Goal: Information Seeking & Learning: Learn about a topic

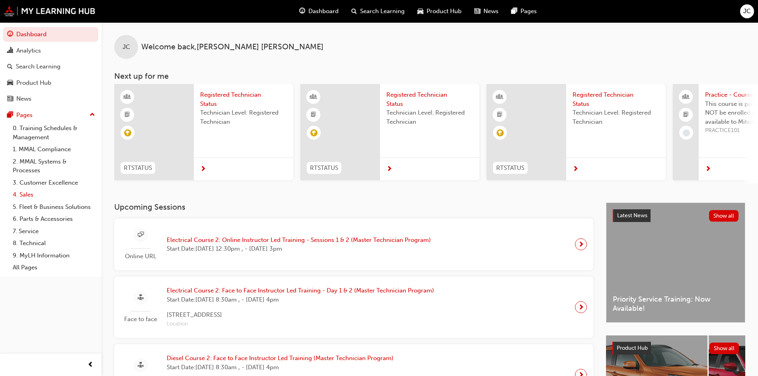
click at [53, 197] on link "4. Sales" at bounding box center [54, 195] width 89 height 12
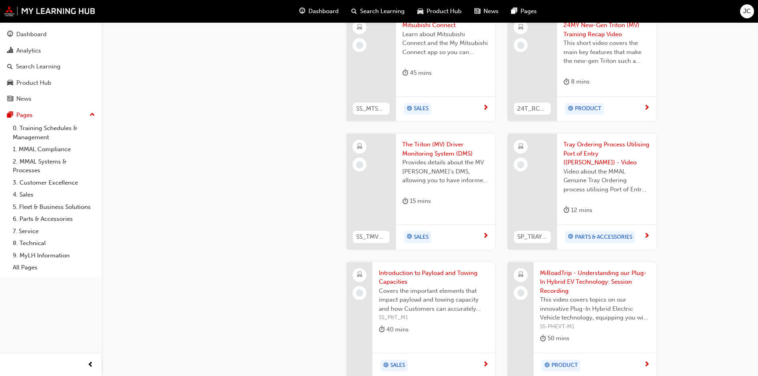
scroll to position [517, 0]
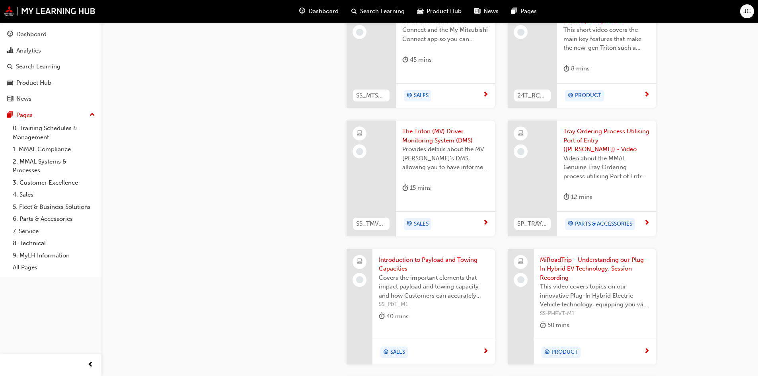
click at [436, 138] on span "The Triton (MV) Driver Monitoring System (DMS)" at bounding box center [445, 136] width 86 height 18
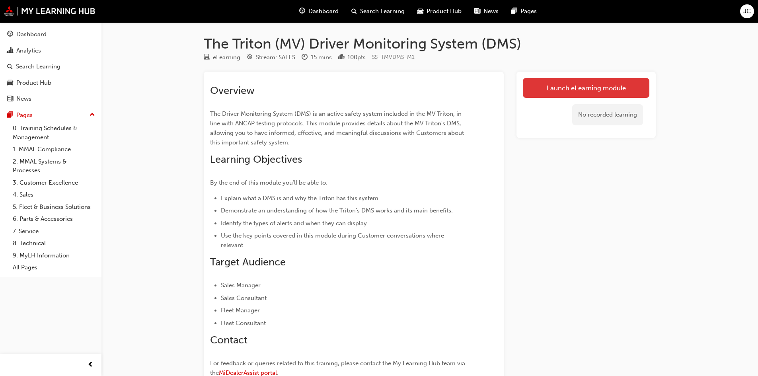
click at [574, 95] on link "Launch eLearning module" at bounding box center [586, 88] width 126 height 20
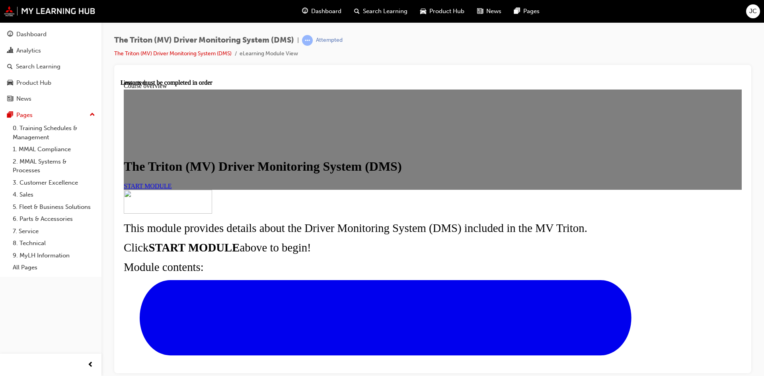
click at [172, 189] on link "START MODULE" at bounding box center [148, 185] width 48 height 7
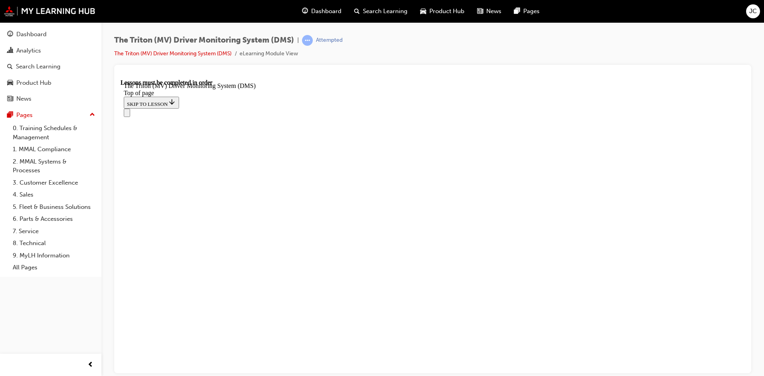
scroll to position [312, 0]
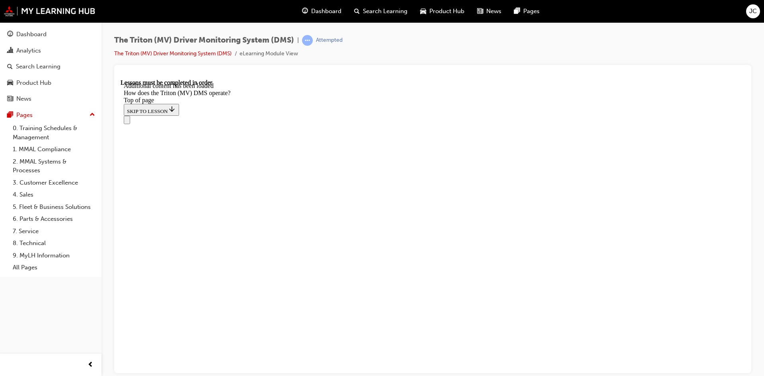
scroll to position [813, 0]
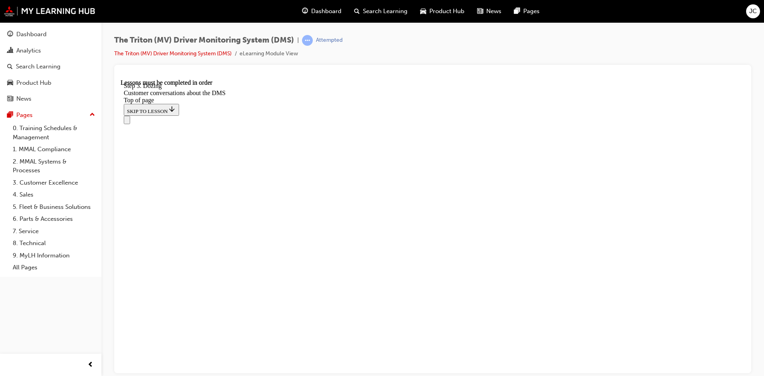
scroll to position [366, 0]
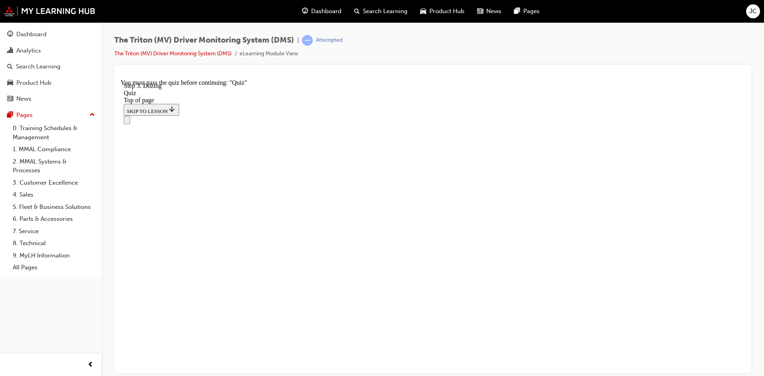
drag, startPoint x: 475, startPoint y: 128, endPoint x: 472, endPoint y: 143, distance: 15.8
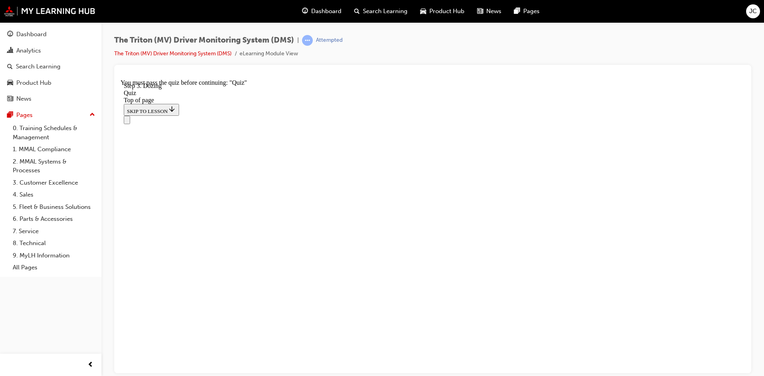
drag, startPoint x: 367, startPoint y: 261, endPoint x: 374, endPoint y: 128, distance: 133.1
drag, startPoint x: 350, startPoint y: 267, endPoint x: 495, endPoint y: 132, distance: 197.9
drag, startPoint x: 393, startPoint y: 270, endPoint x: 553, endPoint y: 273, distance: 159.1
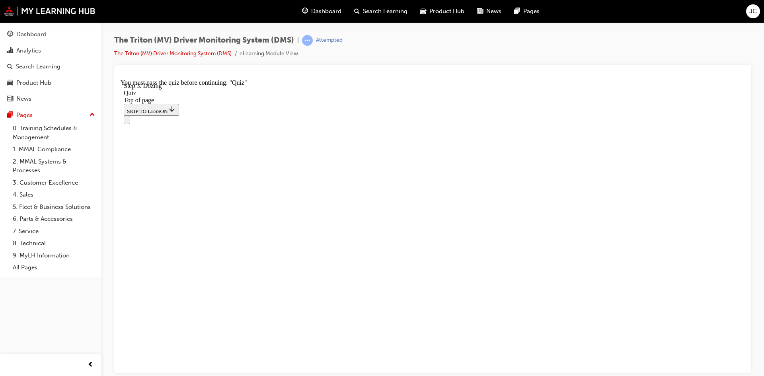
drag, startPoint x: 366, startPoint y: 214, endPoint x: 525, endPoint y: 157, distance: 169.2
drag, startPoint x: 350, startPoint y: 225, endPoint x: 496, endPoint y: 227, distance: 146.0
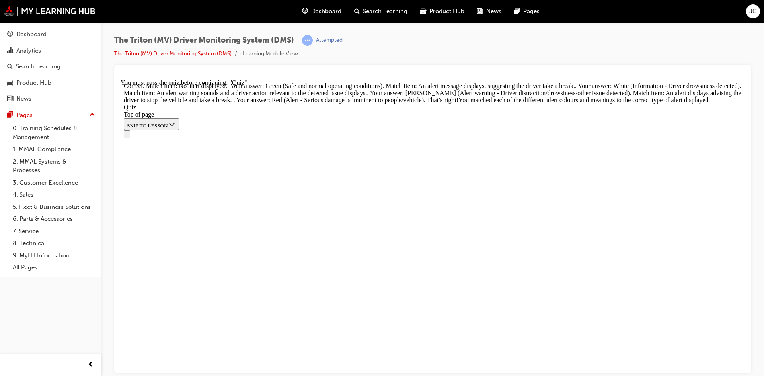
scroll to position [250, 0]
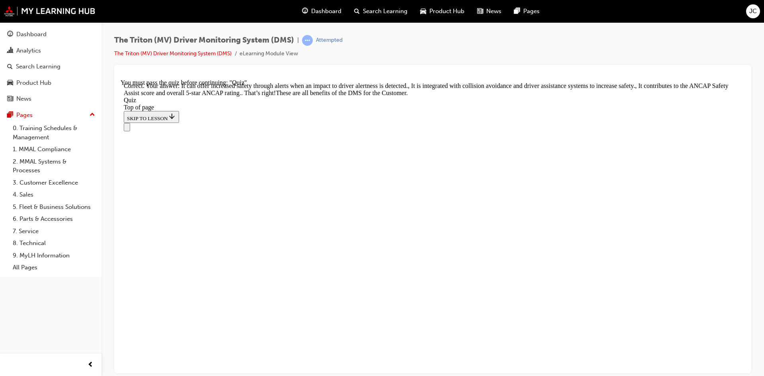
scroll to position [235, 0]
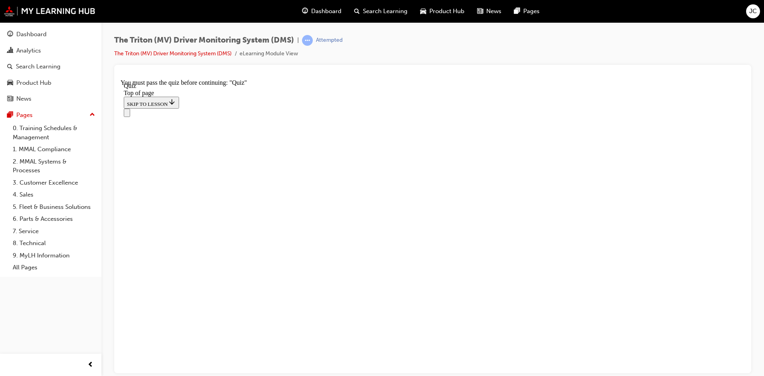
scroll to position [80, 0]
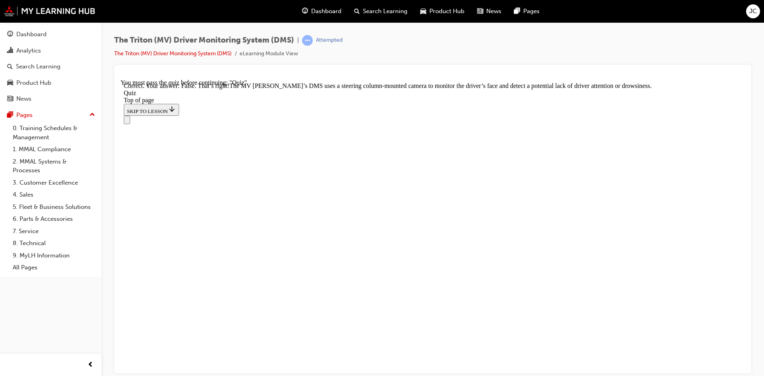
scroll to position [184, 0]
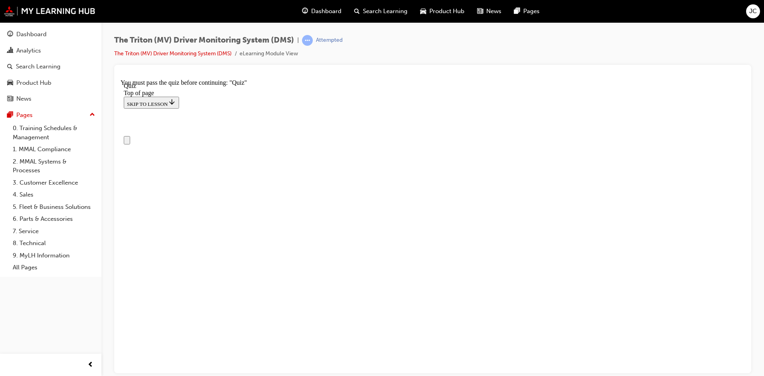
scroll to position [80, 0]
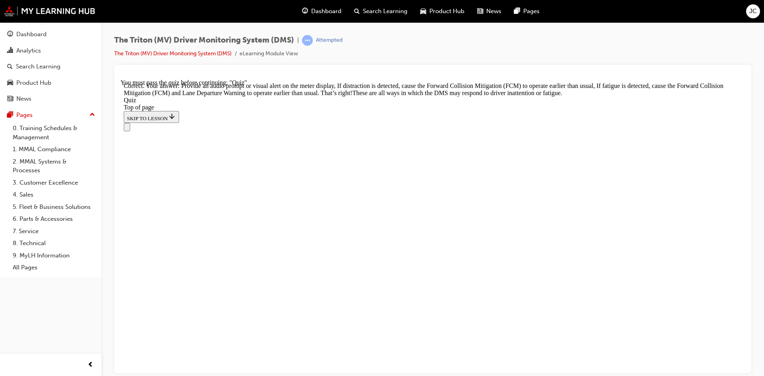
scroll to position [260, 0]
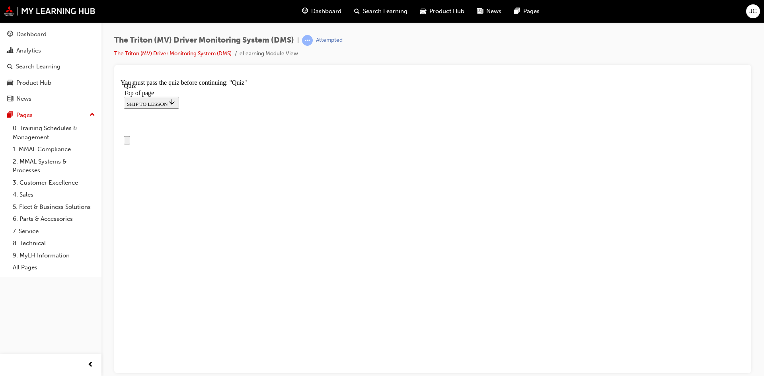
scroll to position [40, 0]
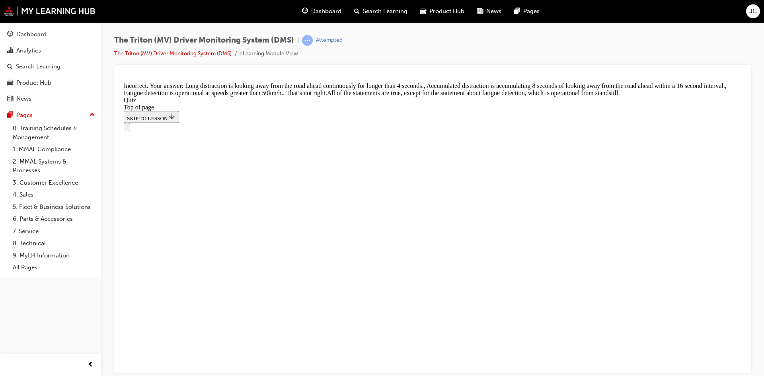
scroll to position [258, 0]
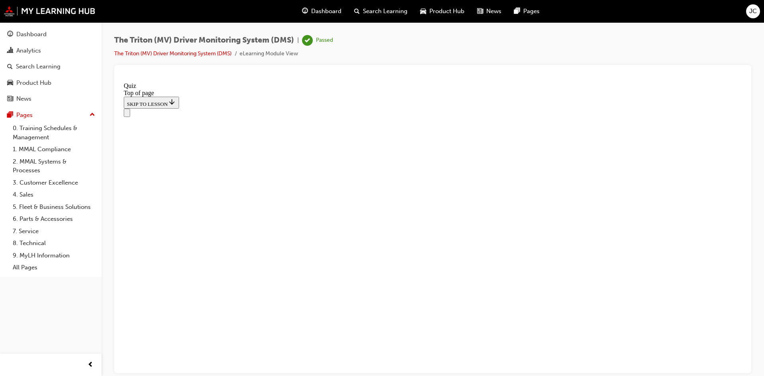
scroll to position [137, 0]
